Goal: Task Accomplishment & Management: Use online tool/utility

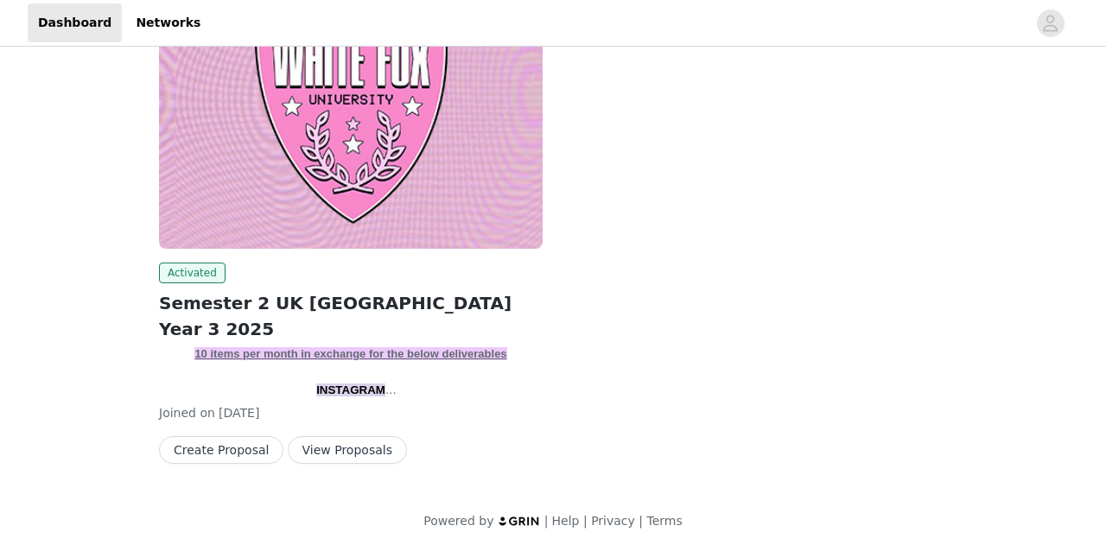
scroll to position [190, 0]
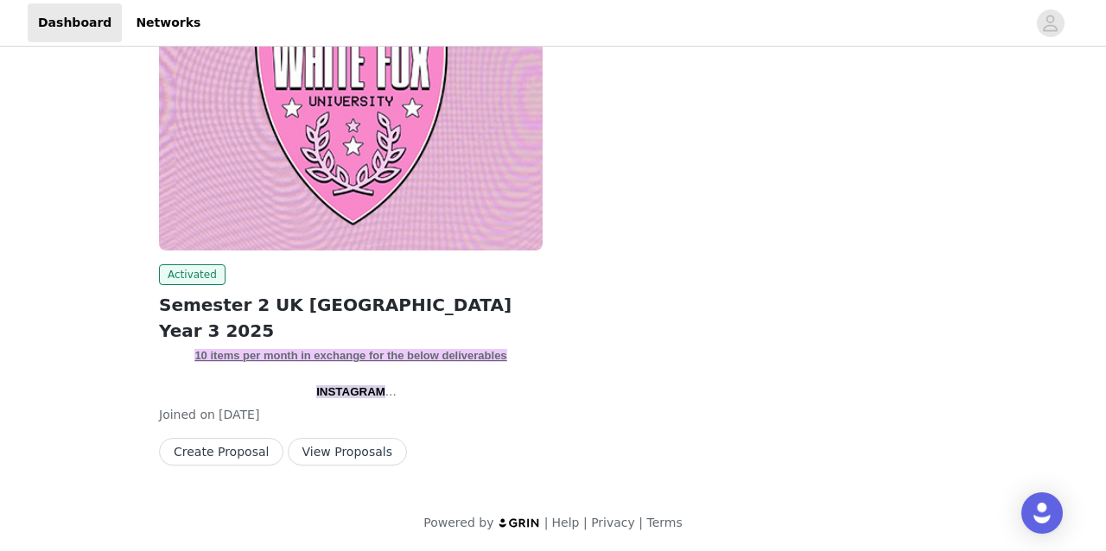
click at [347, 448] on button "View Proposals" at bounding box center [347, 452] width 119 height 28
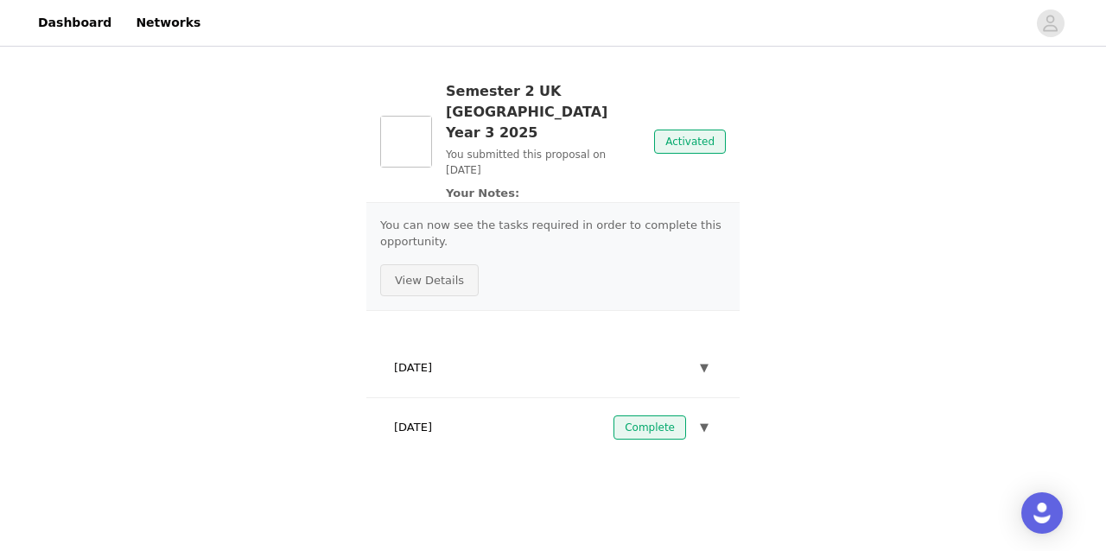
click at [410, 265] on button "View Details" at bounding box center [429, 281] width 99 height 33
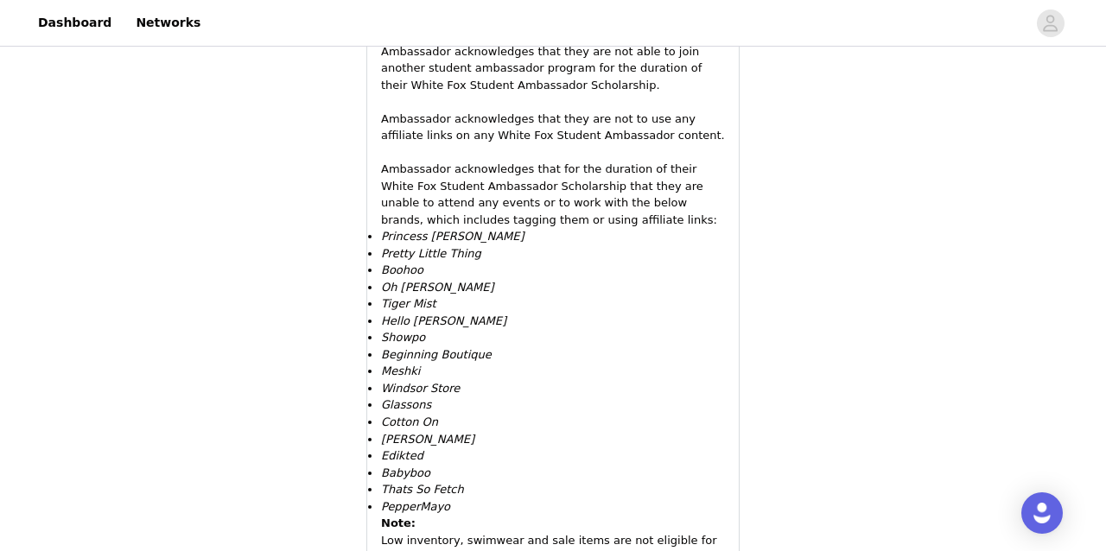
scroll to position [3285, 0]
